Goal: Task Accomplishment & Management: Manage account settings

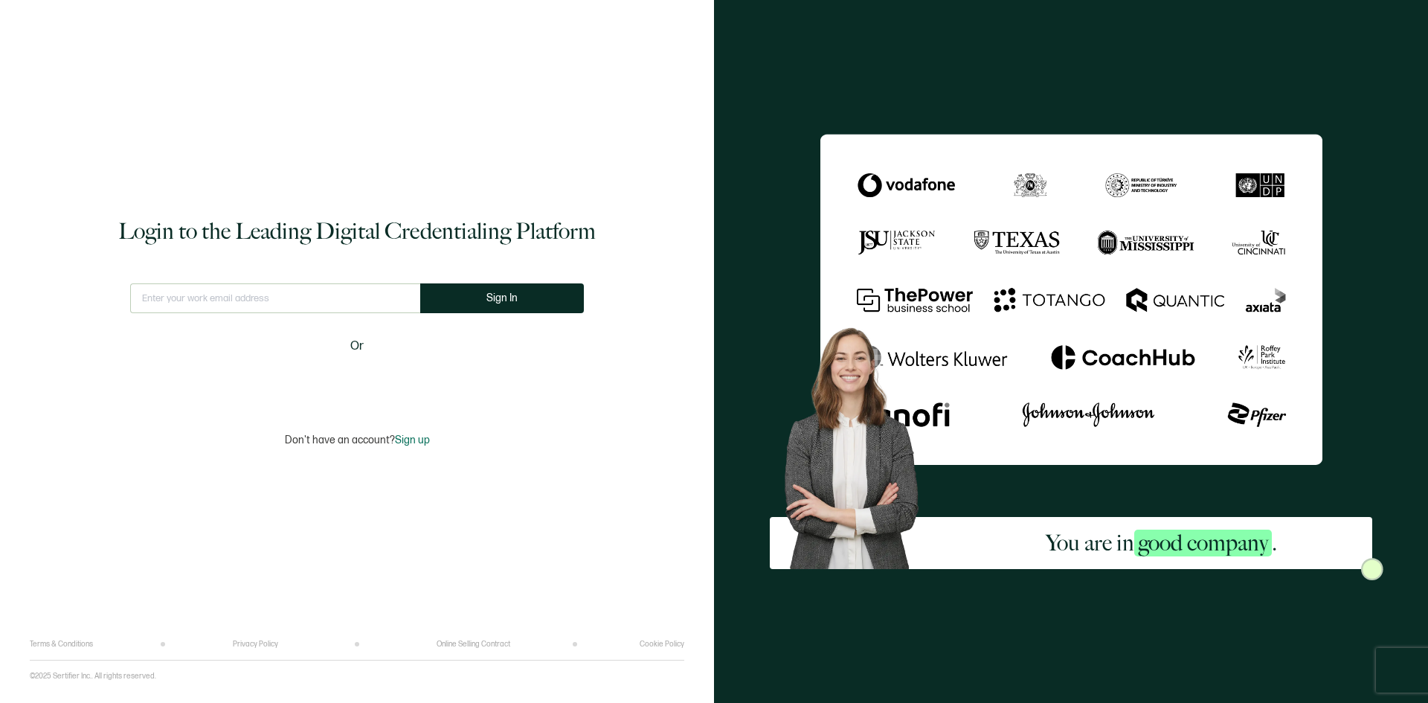
click at [242, 313] on div "This doesn't look like a valid email." at bounding box center [275, 304] width 290 height 42
click at [241, 300] on input "text" at bounding box center [275, 298] width 290 height 30
type input "[EMAIL_ADDRESS][DOMAIN_NAME]"
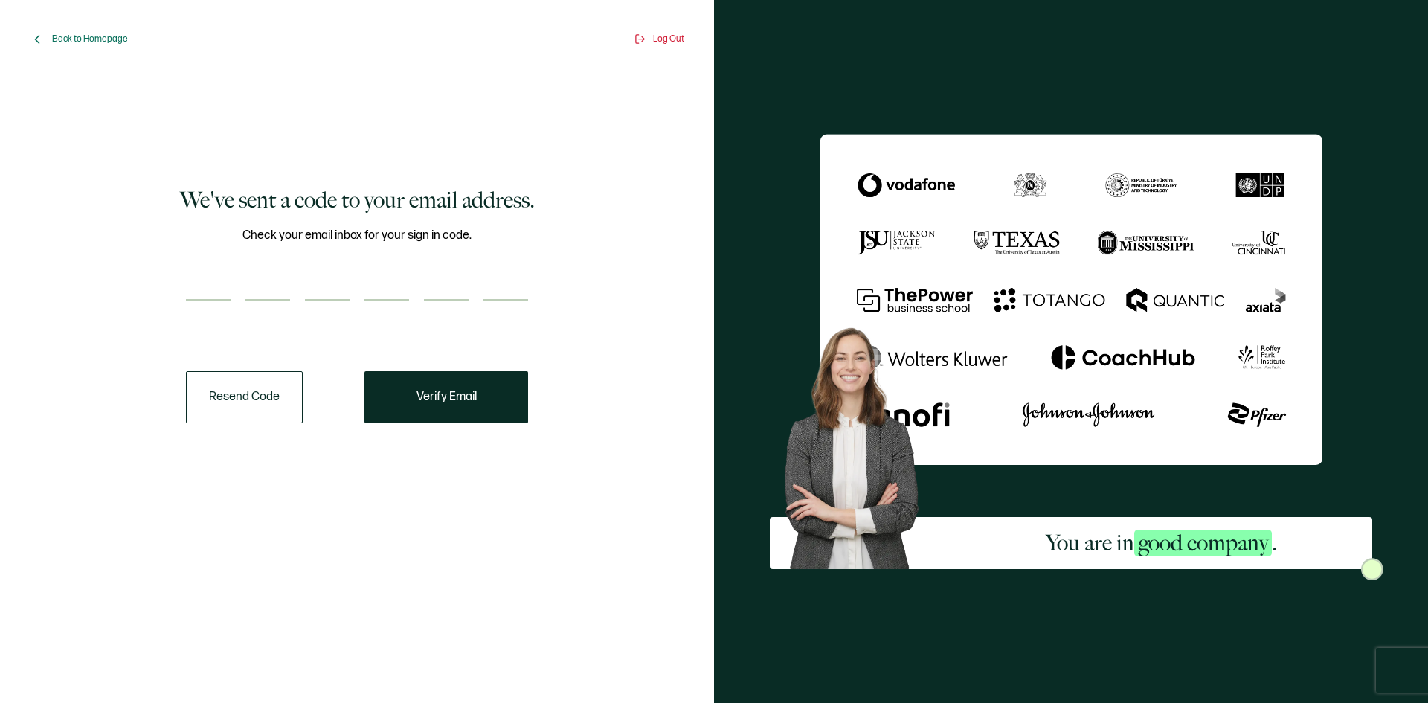
click at [222, 281] on input "number" at bounding box center [208, 286] width 45 height 30
type input "1"
type input "6"
type input "7"
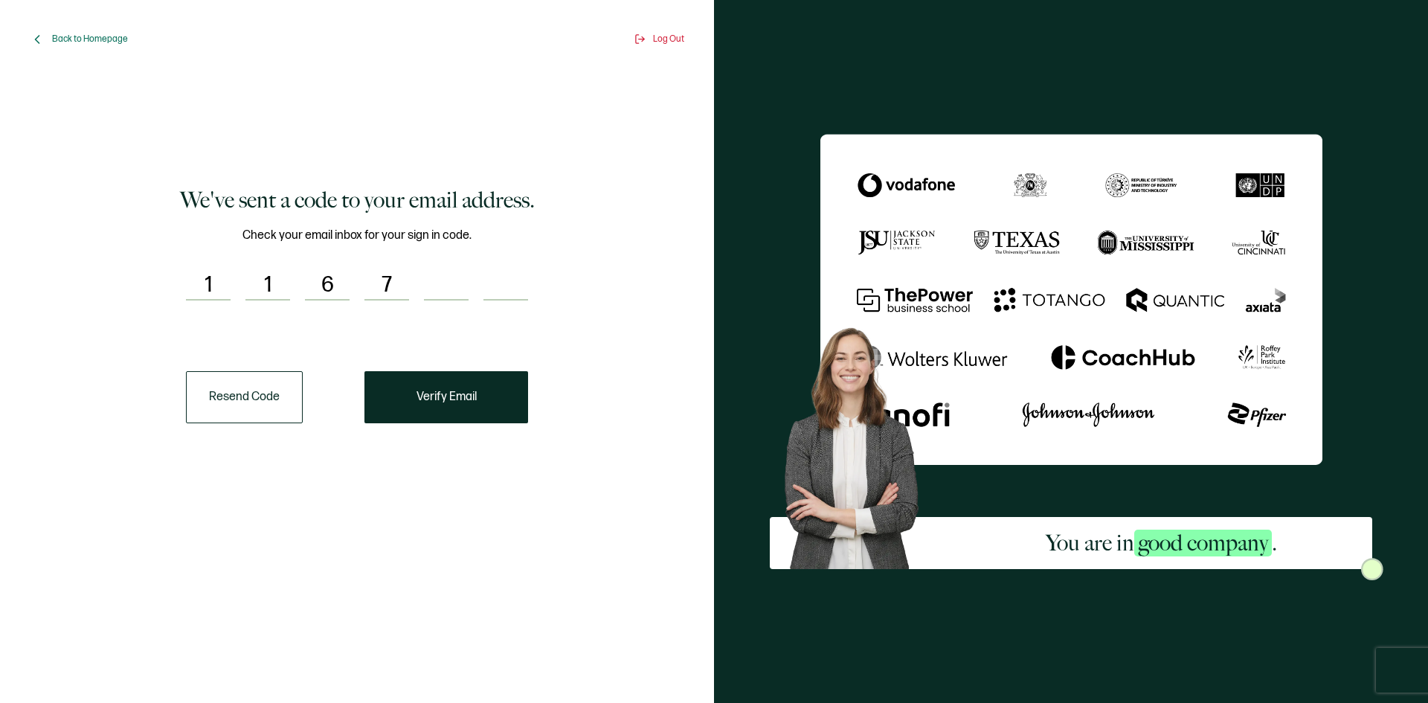
type input "0"
type input "5"
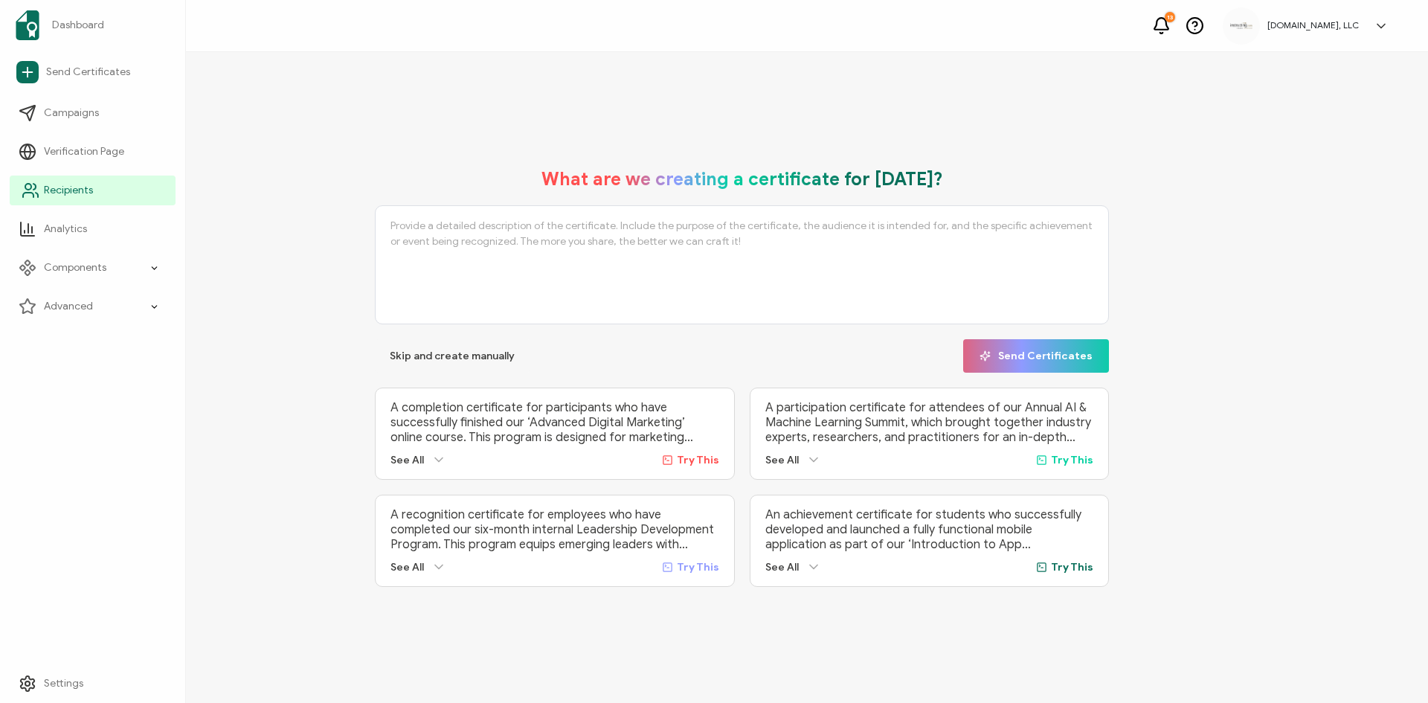
click at [79, 192] on span "Recipients" at bounding box center [68, 190] width 49 height 15
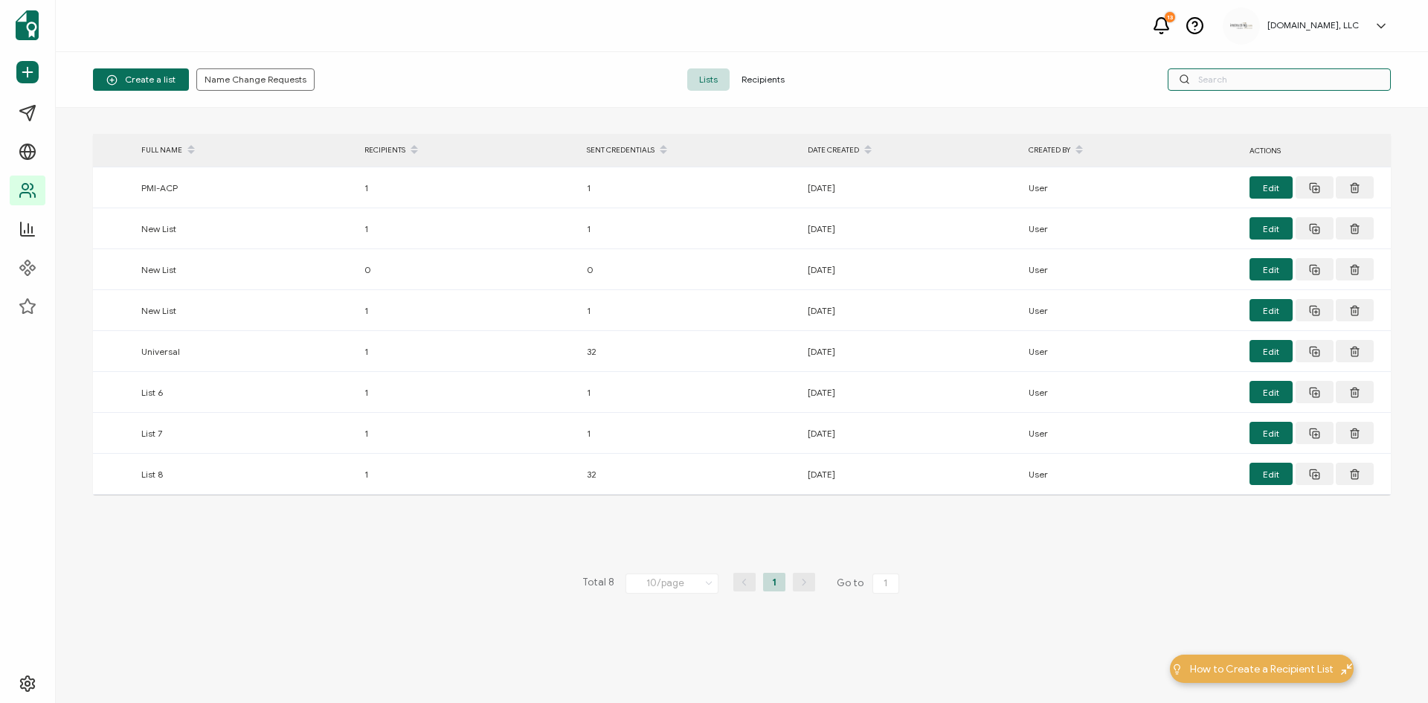
click at [1230, 83] on input "text" at bounding box center [1279, 79] width 223 height 22
paste input "[EMAIL_ADDRESS][DOMAIN_NAME]"
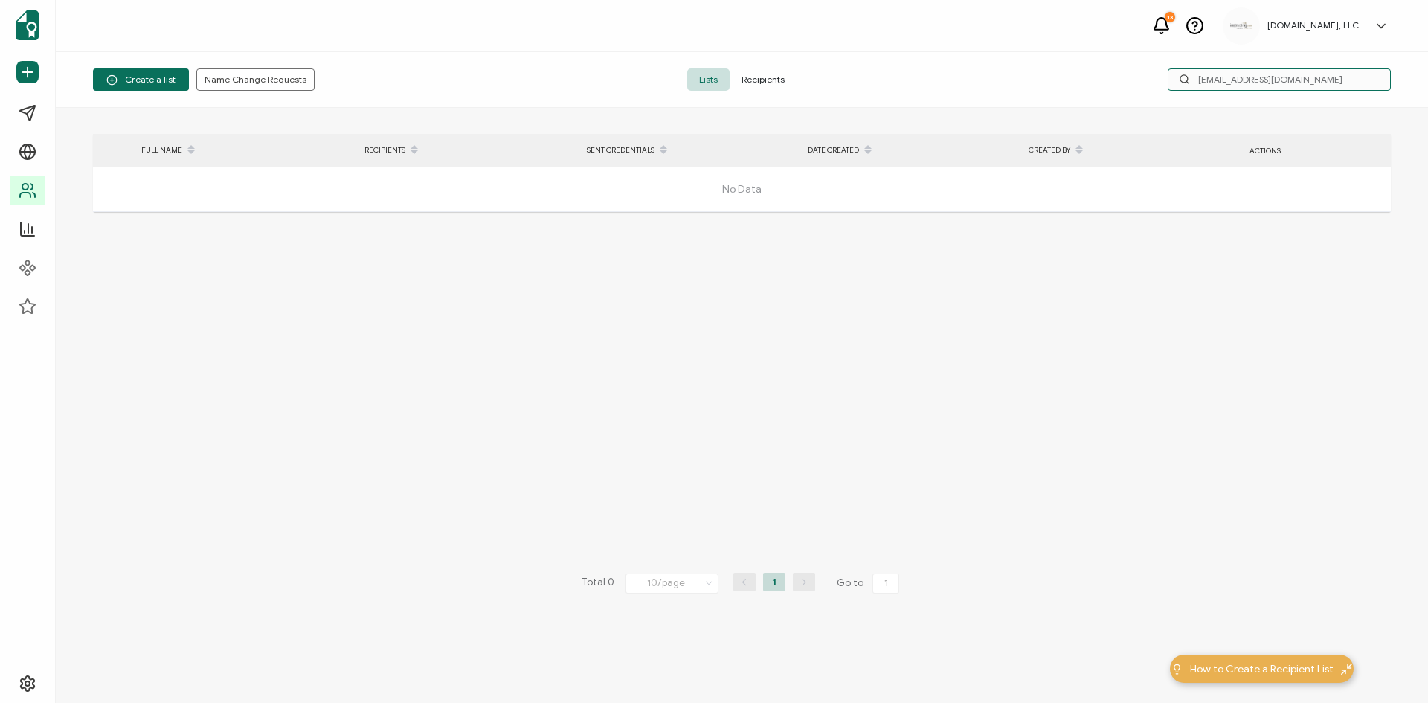
click at [1311, 84] on input "[EMAIL_ADDRESS][DOMAIN_NAME]" at bounding box center [1279, 79] width 223 height 22
type input "[EMAIL_ADDRESS][DOMAIN_NAME]"
click at [771, 83] on span "Recipients" at bounding box center [763, 79] width 67 height 22
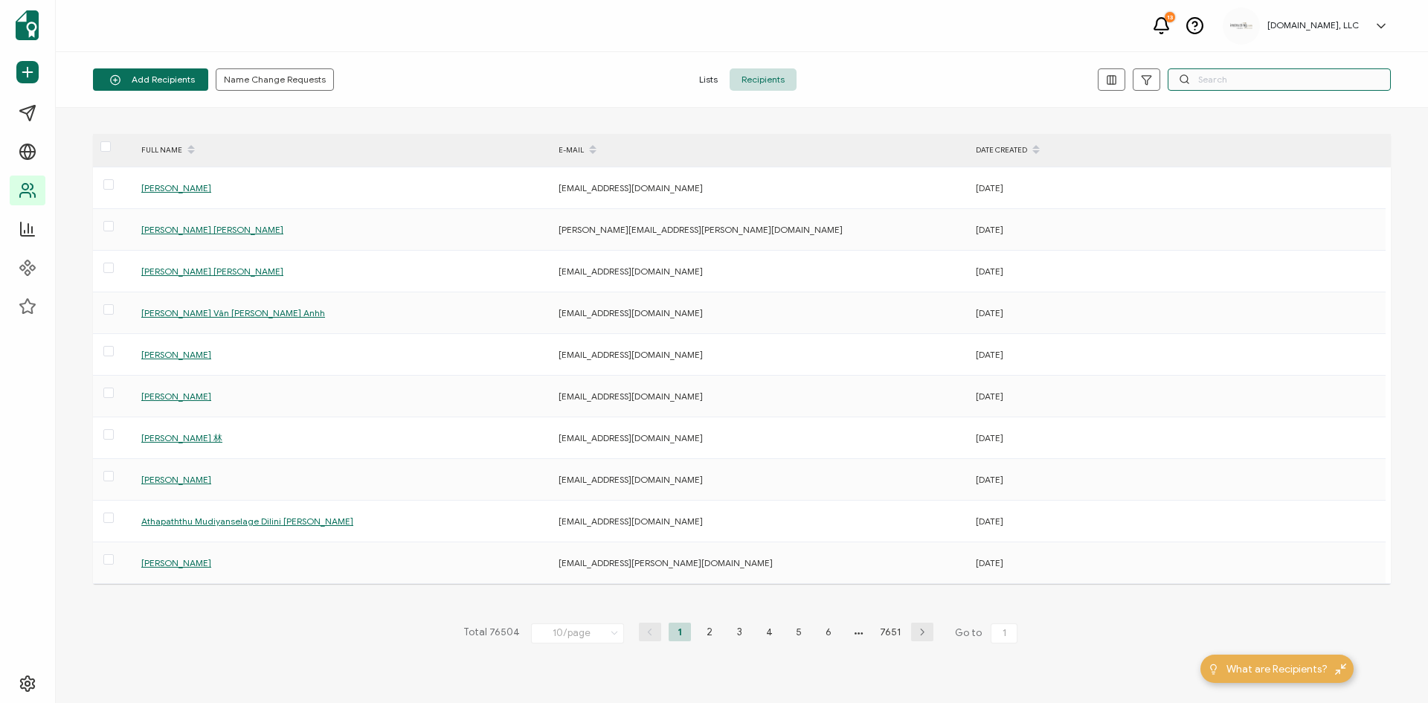
click at [1244, 80] on input "text" at bounding box center [1279, 79] width 223 height 22
paste input "[EMAIL_ADDRESS][DOMAIN_NAME]"
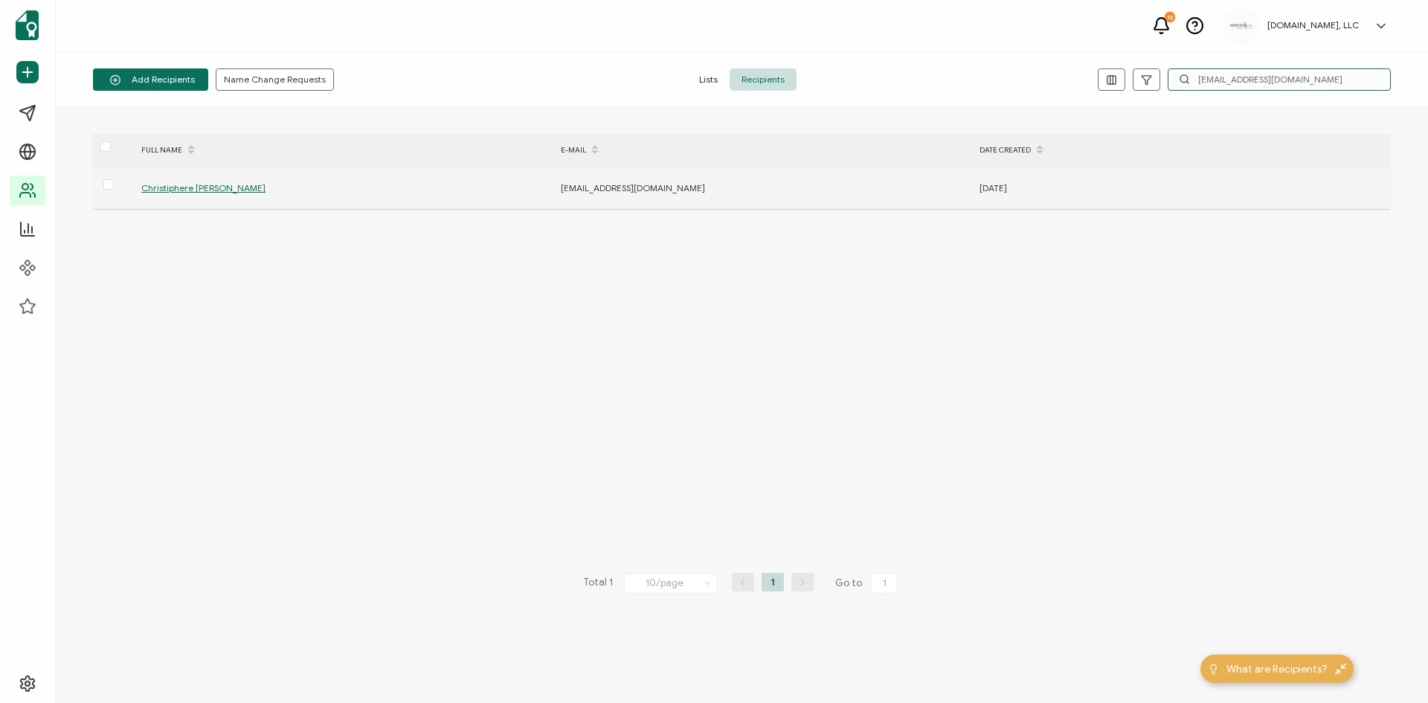
type input "[EMAIL_ADDRESS][DOMAIN_NAME]"
click at [190, 182] on span "Christiphere [PERSON_NAME]" at bounding box center [203, 187] width 124 height 11
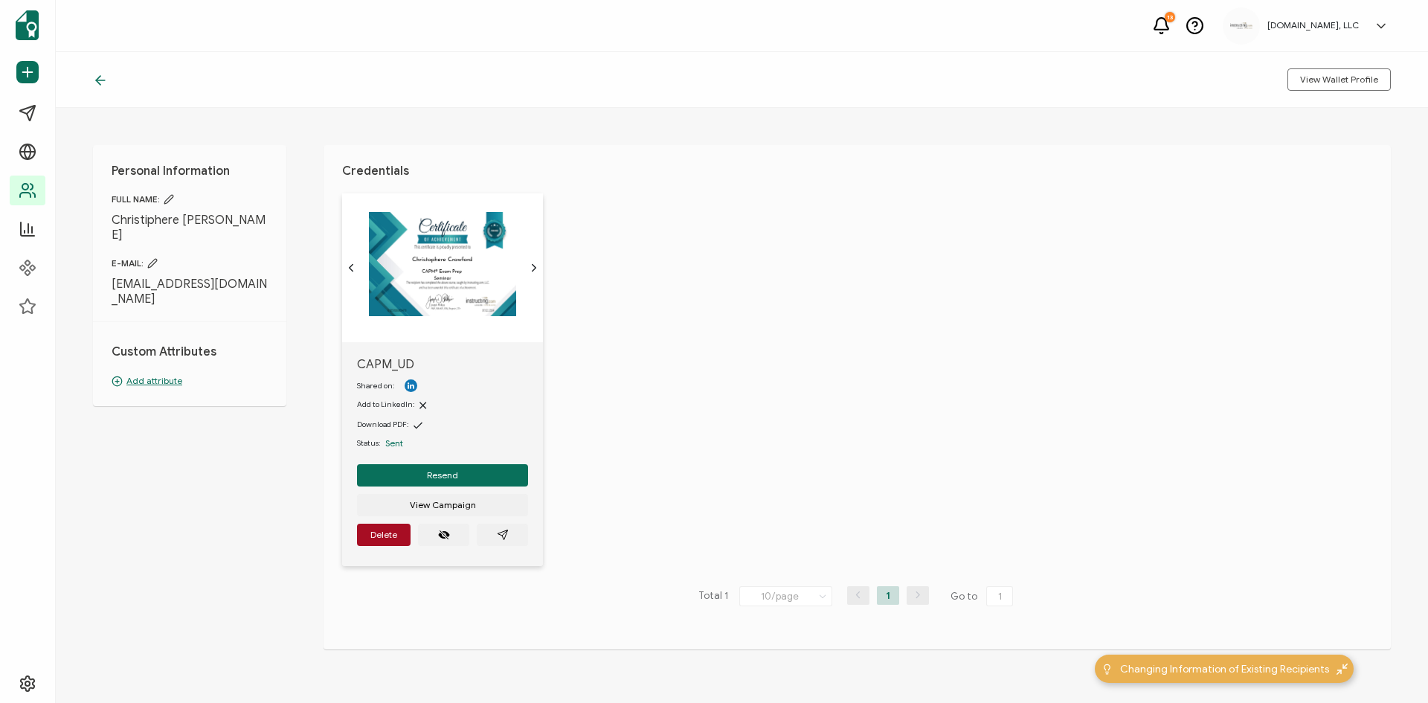
click at [170, 199] on icon at bounding box center [168, 199] width 9 height 9
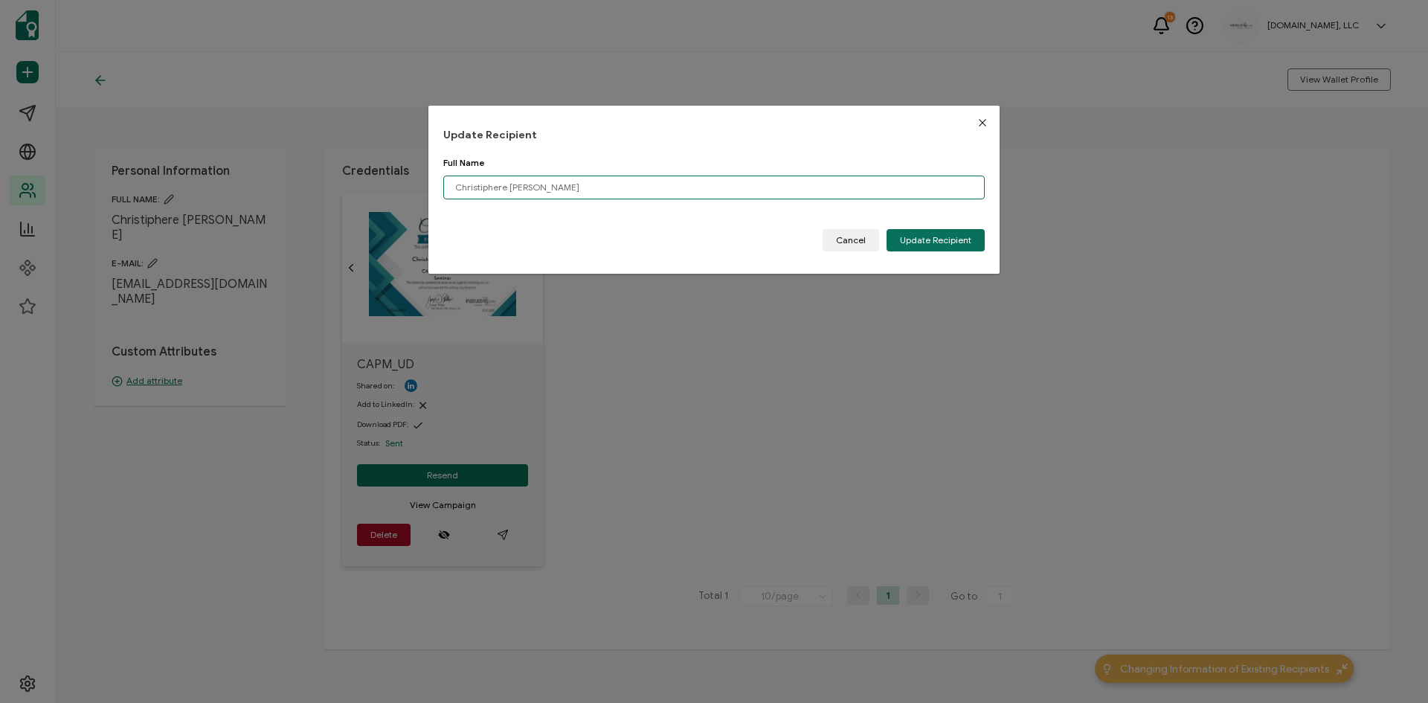
drag, startPoint x: 561, startPoint y: 184, endPoint x: 450, endPoint y: 184, distance: 110.8
click at [450, 184] on input "Christiphere [PERSON_NAME]" at bounding box center [713, 188] width 541 height 24
paste input "o"
type input "[PERSON_NAME]"
click at [933, 239] on span "Update Recipient" at bounding box center [935, 240] width 71 height 9
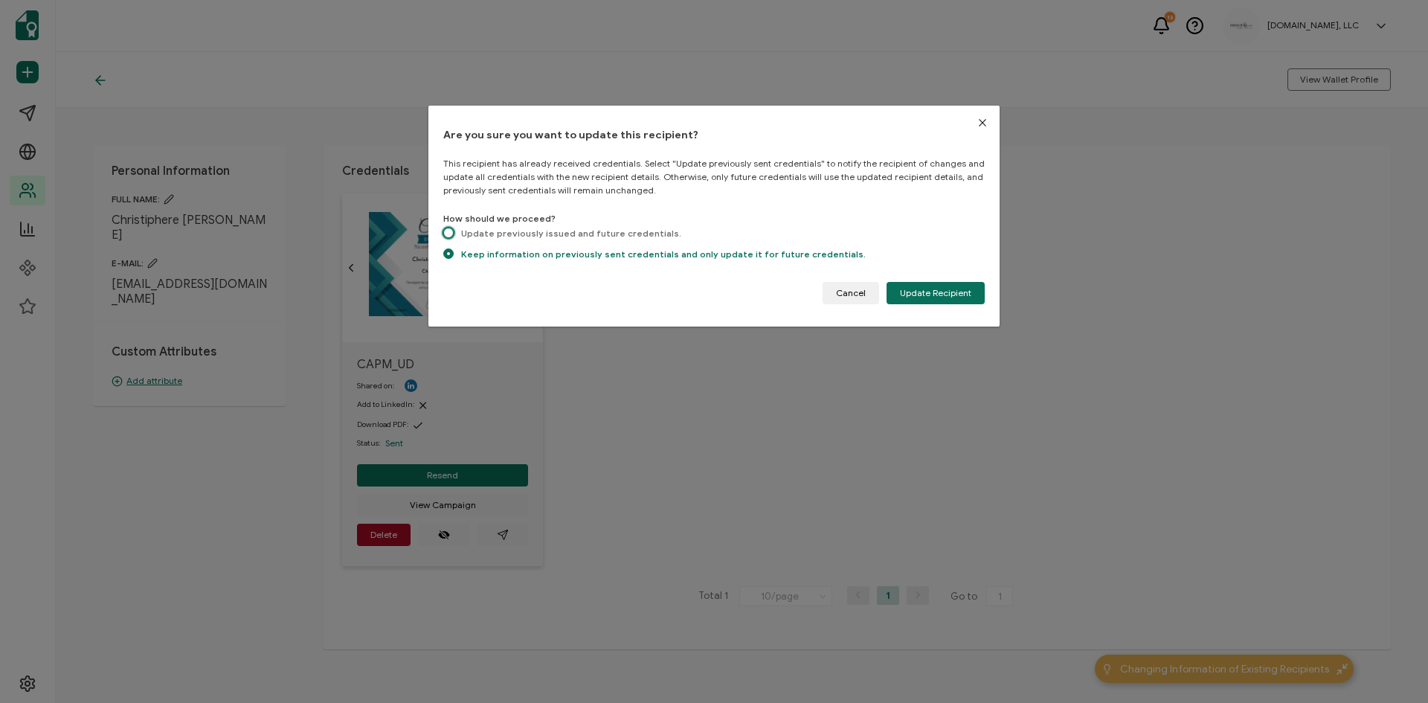
click at [445, 236] on span "dialog" at bounding box center [448, 233] width 10 height 10
click at [445, 236] on input "Update previously issued and future credentials." at bounding box center [448, 234] width 10 height 13
radio input "true"
radio input "false"
click at [933, 295] on span "Update Recipient" at bounding box center [935, 293] width 71 height 9
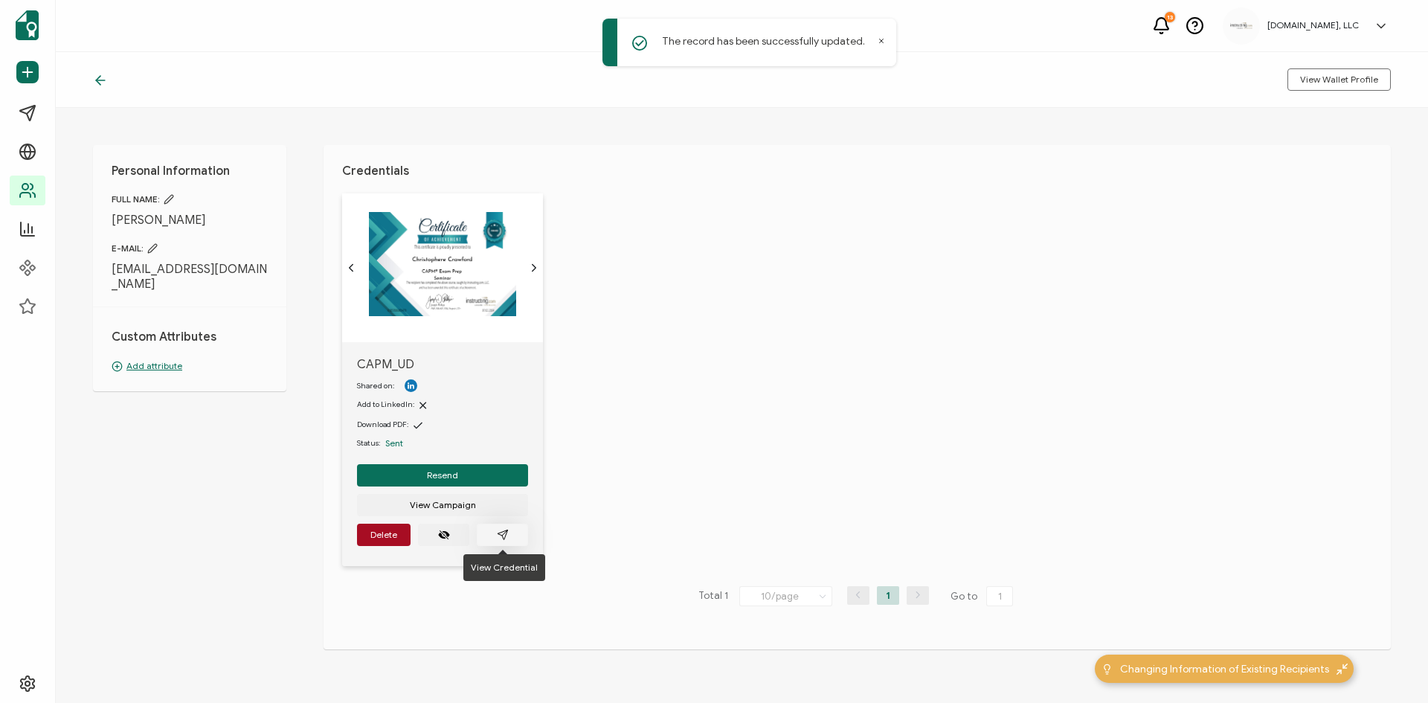
click at [498, 524] on button "button" at bounding box center [502, 535] width 51 height 22
